Goal: Task Accomplishment & Management: Manage account settings

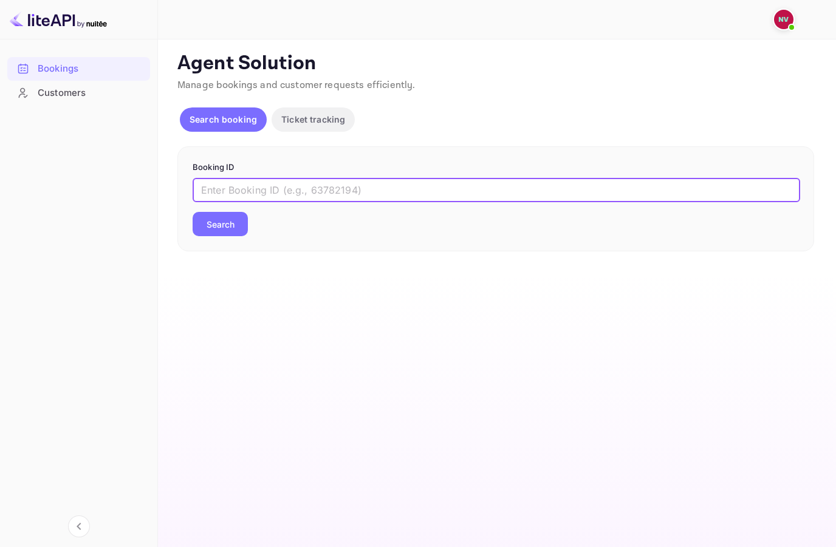
click at [213, 182] on input "text" at bounding box center [497, 190] width 608 height 24
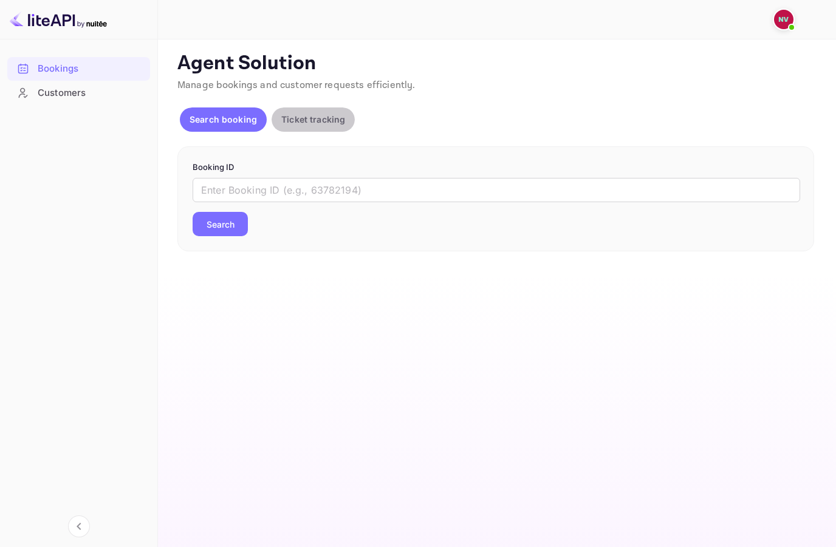
click at [290, 111] on button "Ticket tracking" at bounding box center [313, 120] width 83 height 24
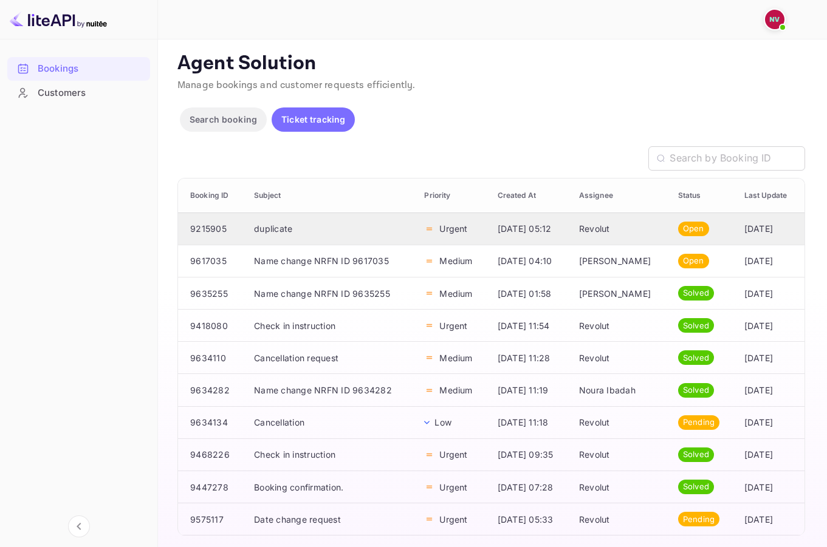
click at [369, 237] on td "duplicate" at bounding box center [329, 229] width 170 height 32
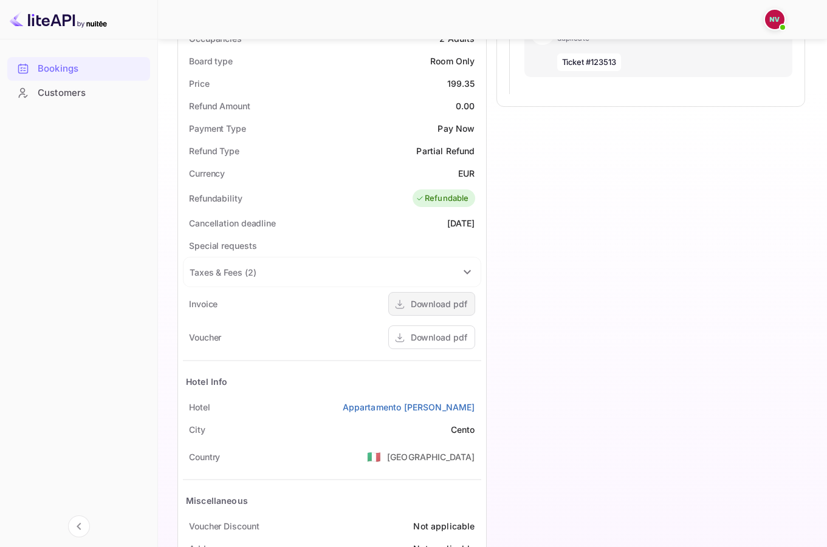
scroll to position [462, 0]
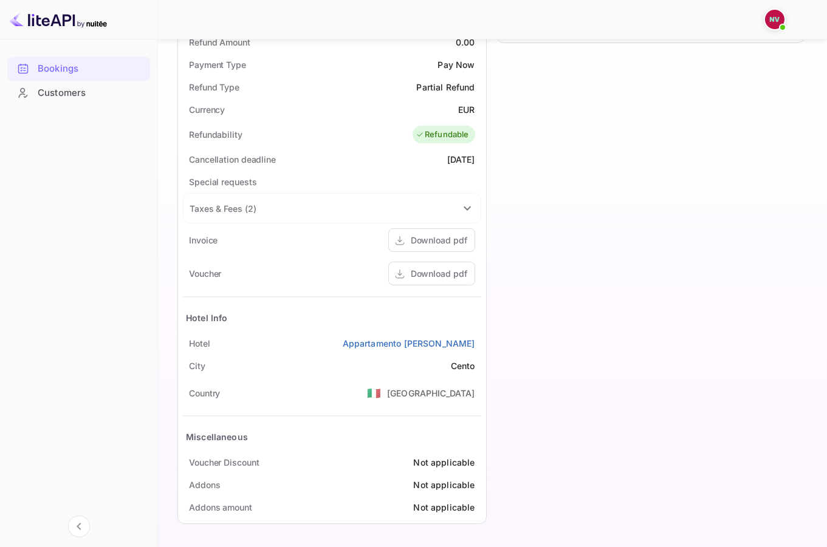
click at [775, 15] on img at bounding box center [774, 19] width 19 height 19
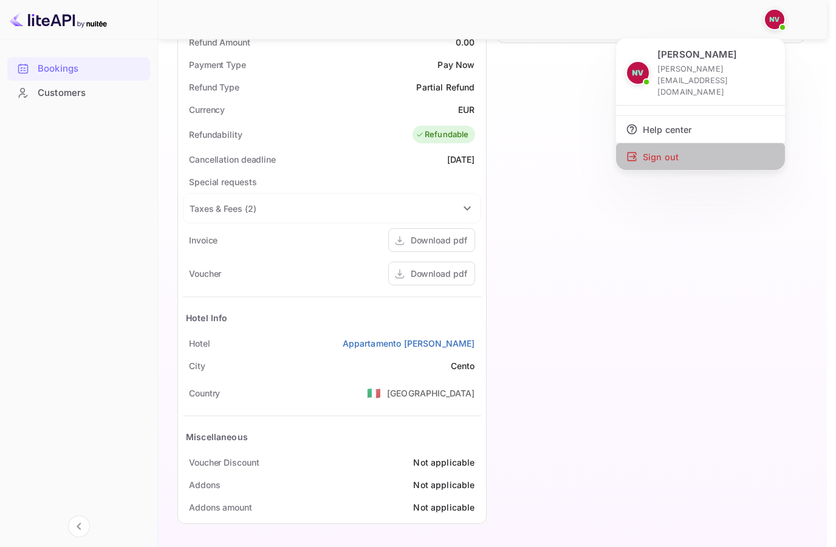
click at [674, 143] on div "Sign out" at bounding box center [700, 156] width 169 height 27
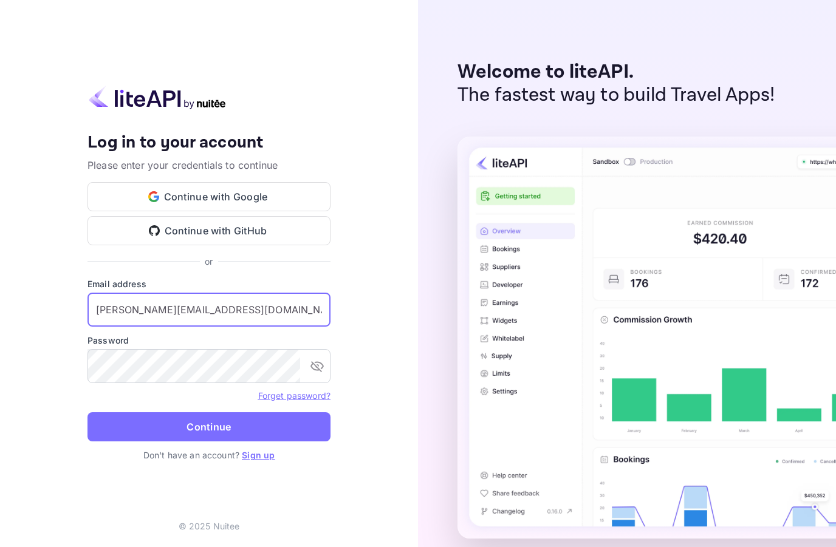
click at [211, 304] on input "[PERSON_NAME][EMAIL_ADDRESS][DOMAIN_NAME]" at bounding box center [208, 310] width 243 height 34
type input "[EMAIL_ADDRESS][DOMAIN_NAME]"
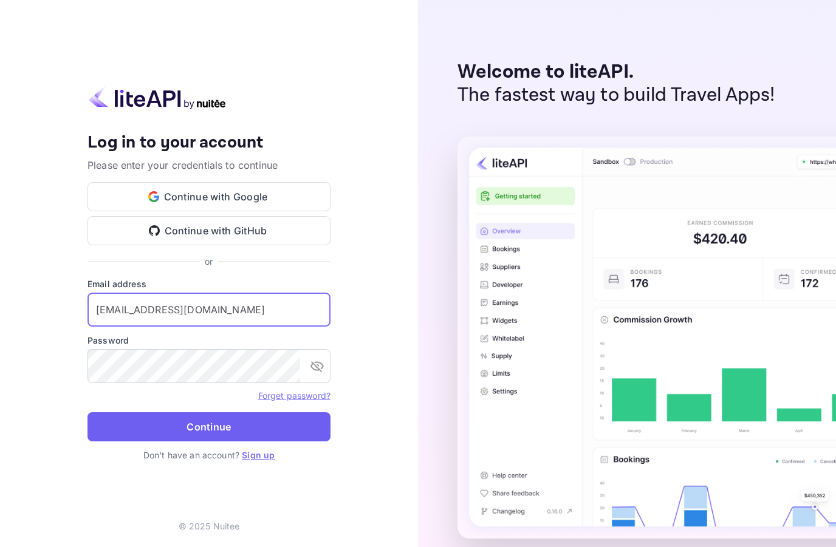
click at [156, 430] on button "Continue" at bounding box center [208, 427] width 243 height 29
